Goal: Information Seeking & Learning: Understand process/instructions

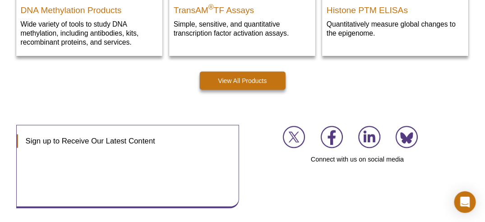
scroll to position [1479, 0]
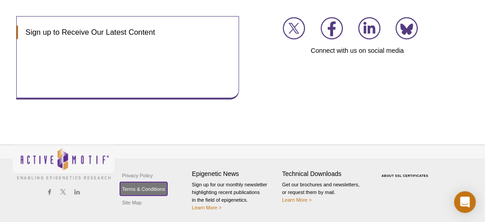
click at [139, 186] on link "Terms & Conditions" at bounding box center [143, 189] width 47 height 14
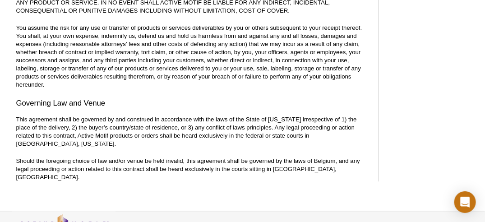
scroll to position [767, 0]
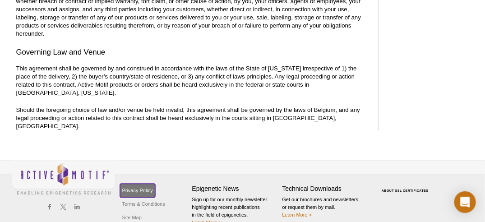
click at [150, 184] on link "Privacy Policy" at bounding box center [137, 191] width 35 height 14
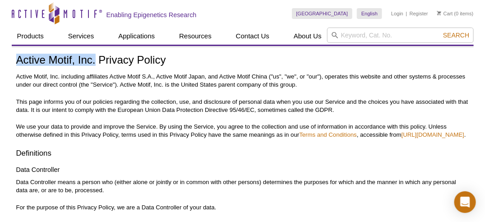
drag, startPoint x: 96, startPoint y: 59, endPoint x: 10, endPoint y: 64, distance: 85.9
